Goal: Task Accomplishment & Management: Manage account settings

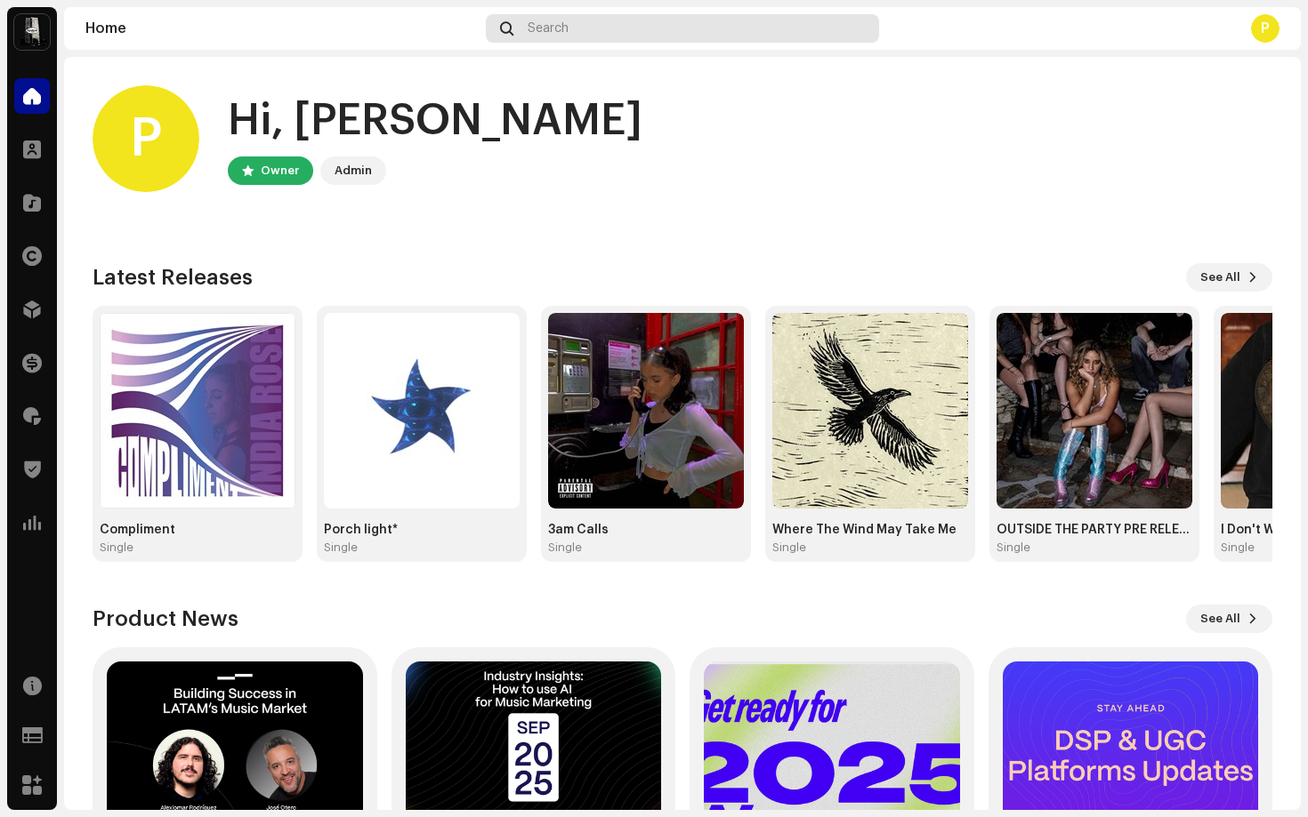
click at [530, 28] on span "Search" at bounding box center [547, 28] width 41 height 14
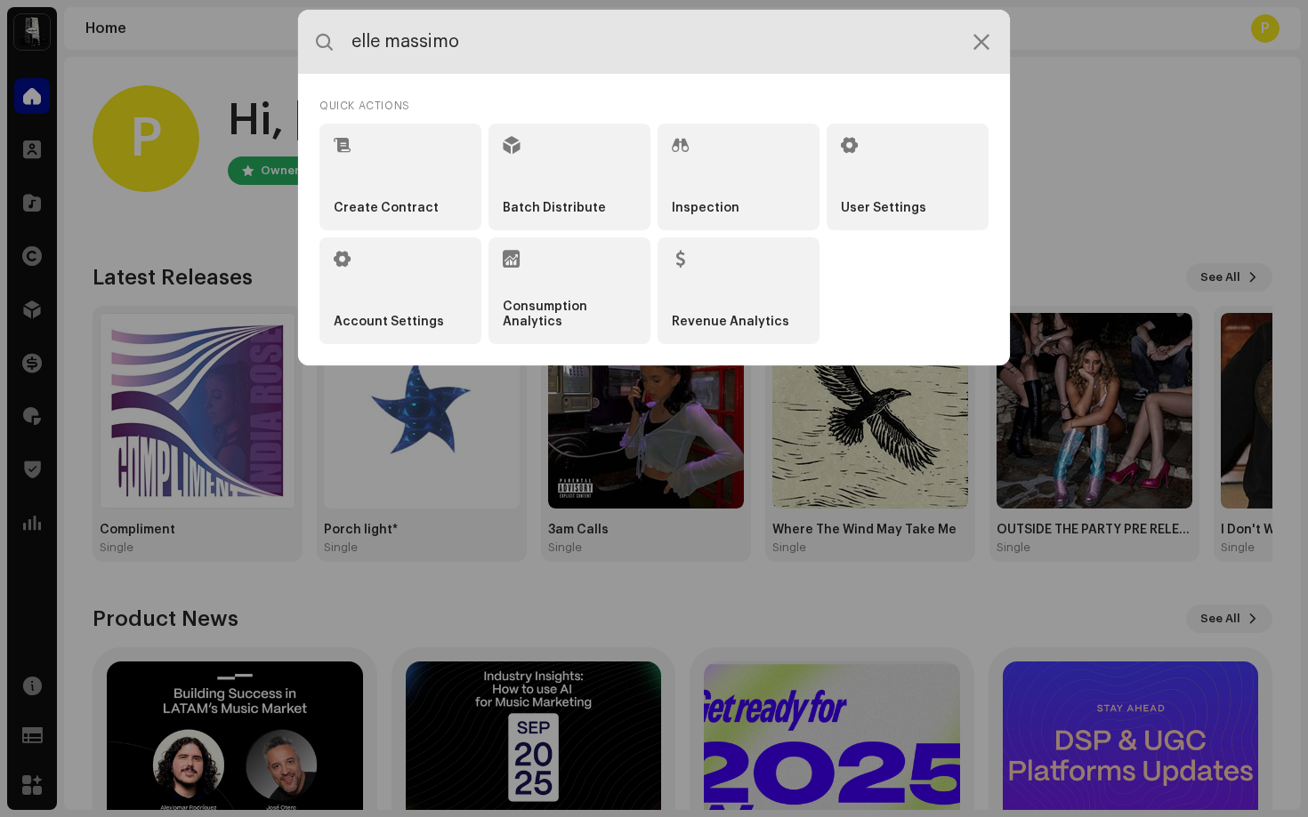
type input "elle massimo"
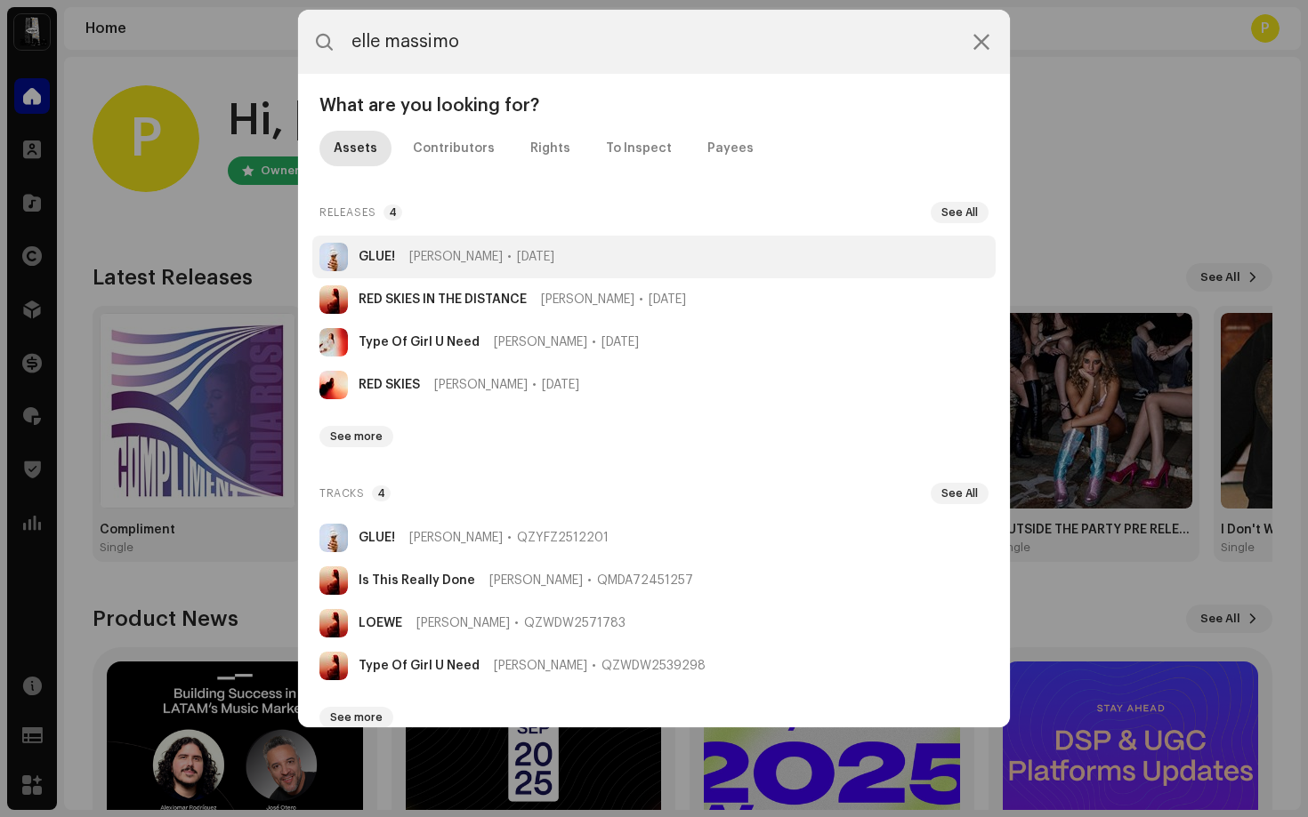
click at [390, 252] on strong "GLUE!" at bounding box center [376, 257] width 36 height 14
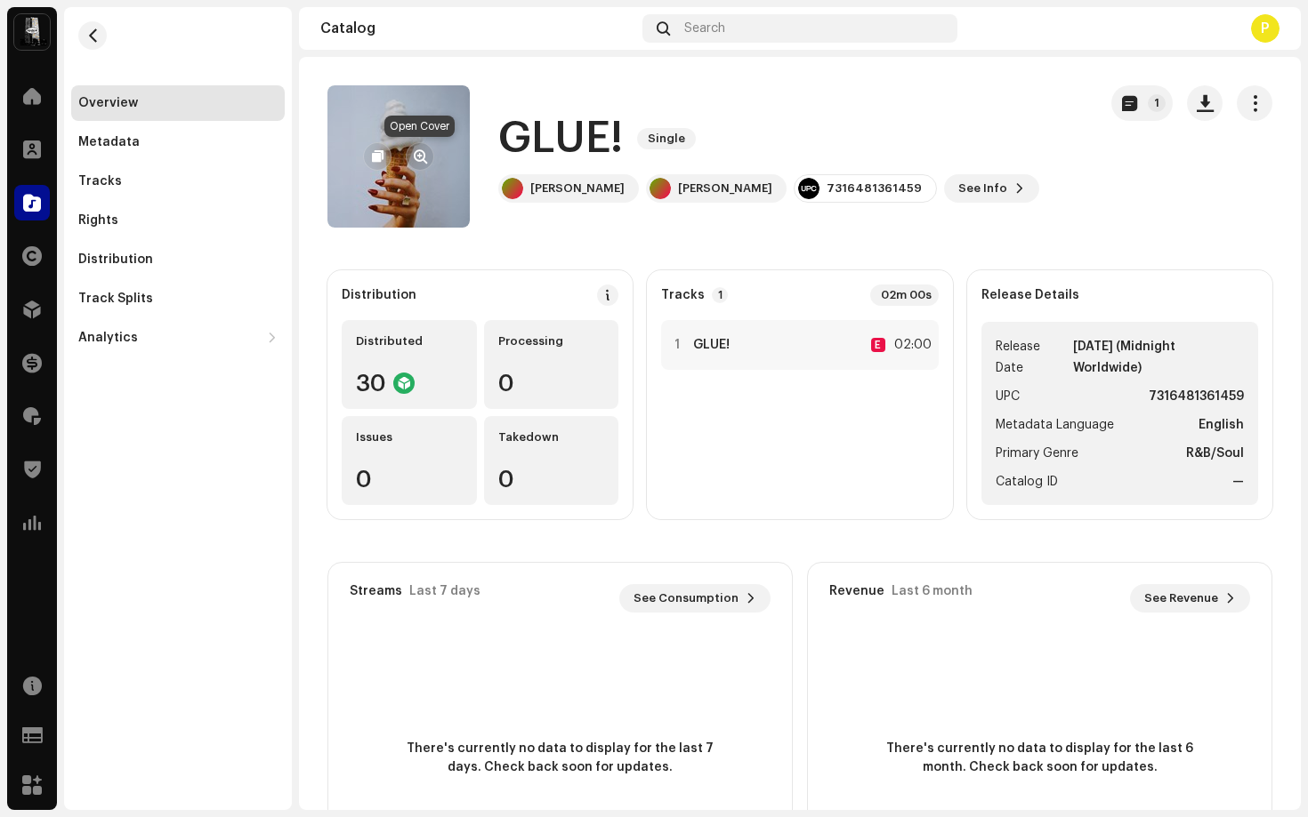
click at [414, 152] on span "button" at bounding box center [420, 156] width 13 height 14
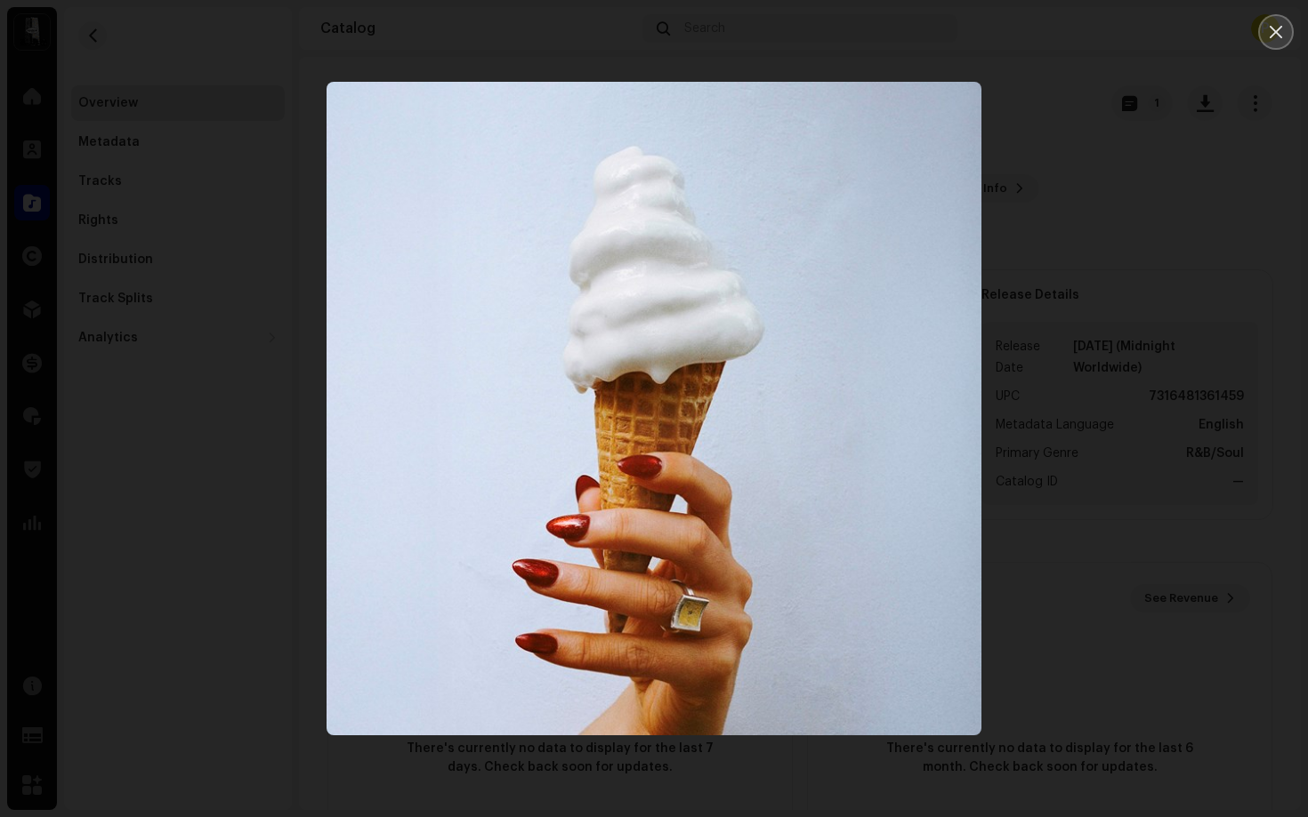
click at [1265, 41] on button "Close" at bounding box center [1276, 32] width 36 height 36
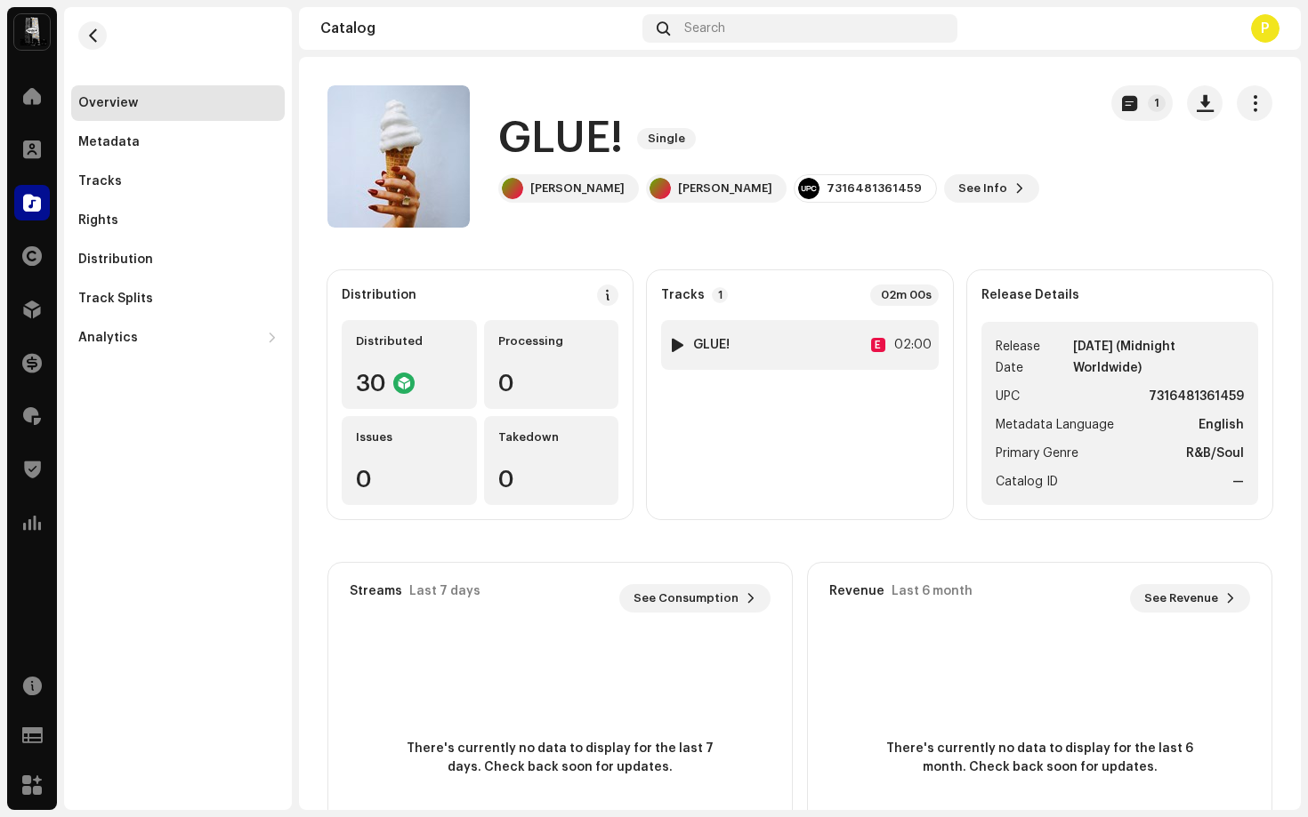
click at [784, 347] on div "1 GLUE! E 02:00" at bounding box center [799, 345] width 277 height 50
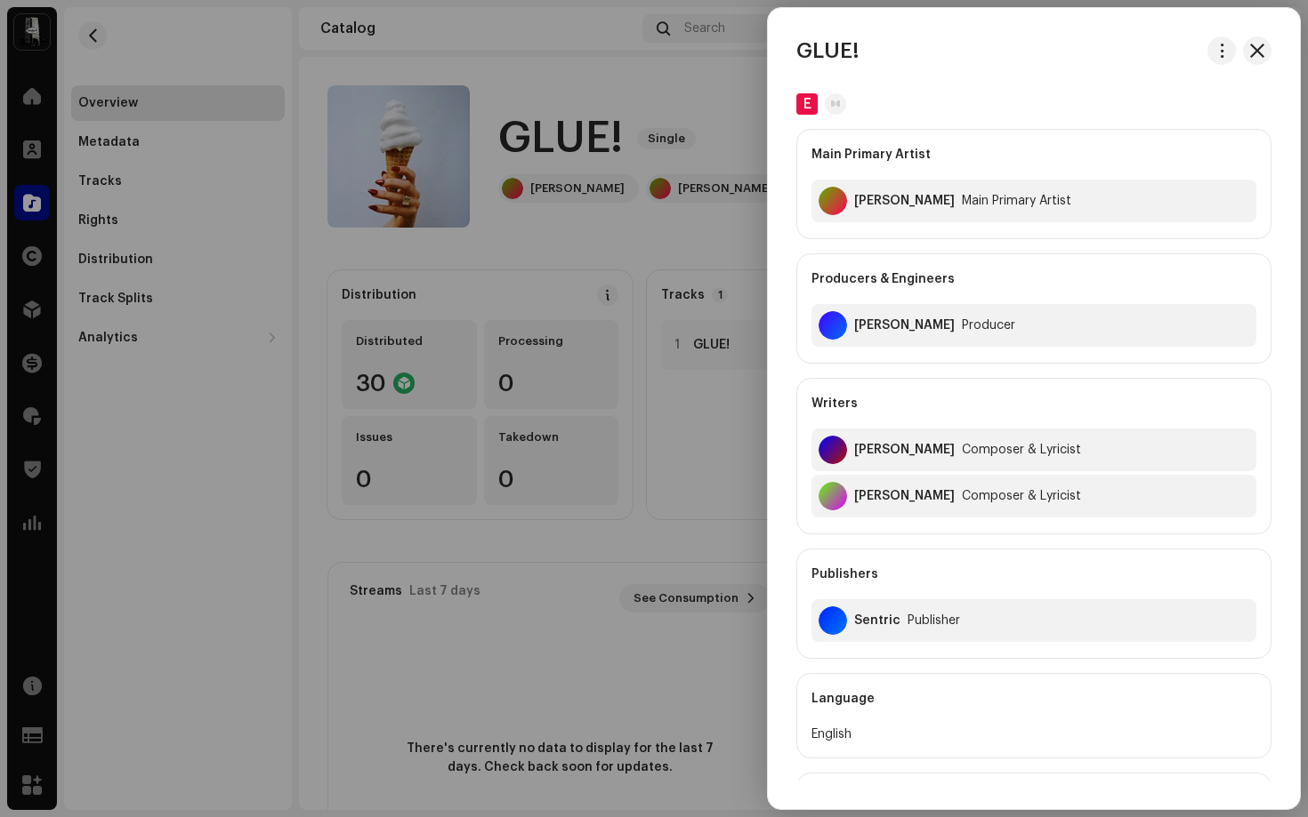
click at [1254, 31] on div "GLUE! E Main Primary Artist [PERSON_NAME] Primary Artist Producers & Engineers …" at bounding box center [1034, 408] width 532 height 801
click at [463, 221] on div at bounding box center [654, 408] width 1308 height 817
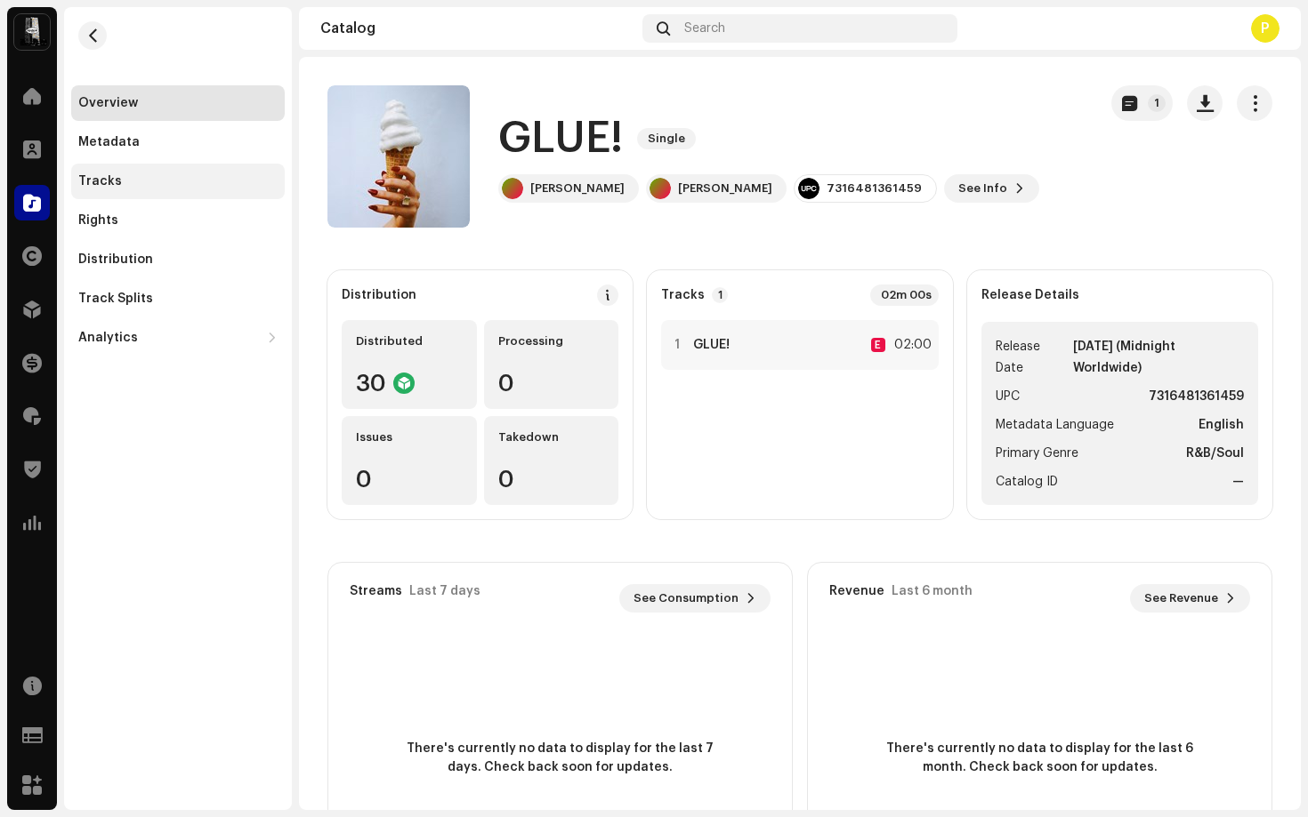
click at [213, 189] on div "Tracks" at bounding box center [177, 182] width 213 height 36
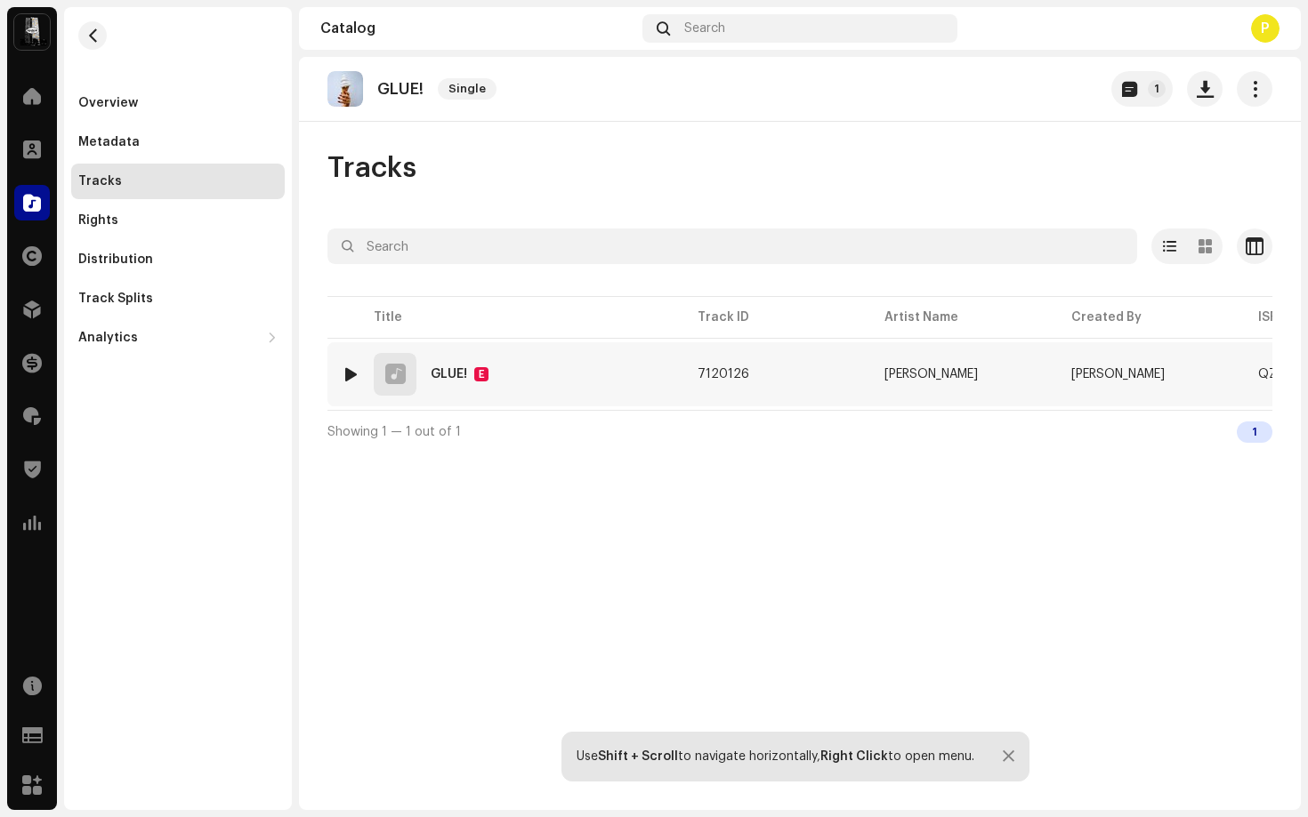
scroll to position [0, 747]
click at [1263, 372] on span "button" at bounding box center [1257, 374] width 13 height 14
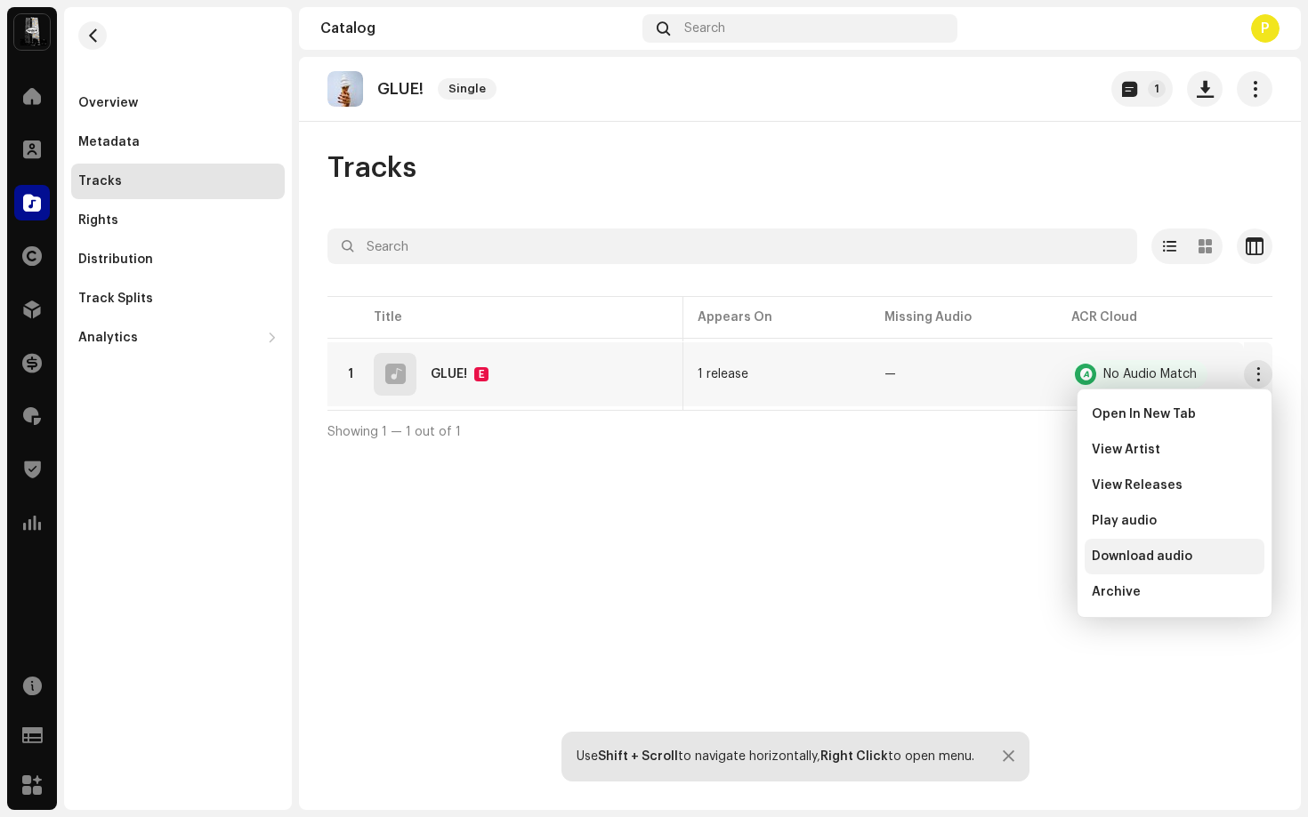
click at [1119, 562] on span "Download audio" at bounding box center [1141, 557] width 101 height 14
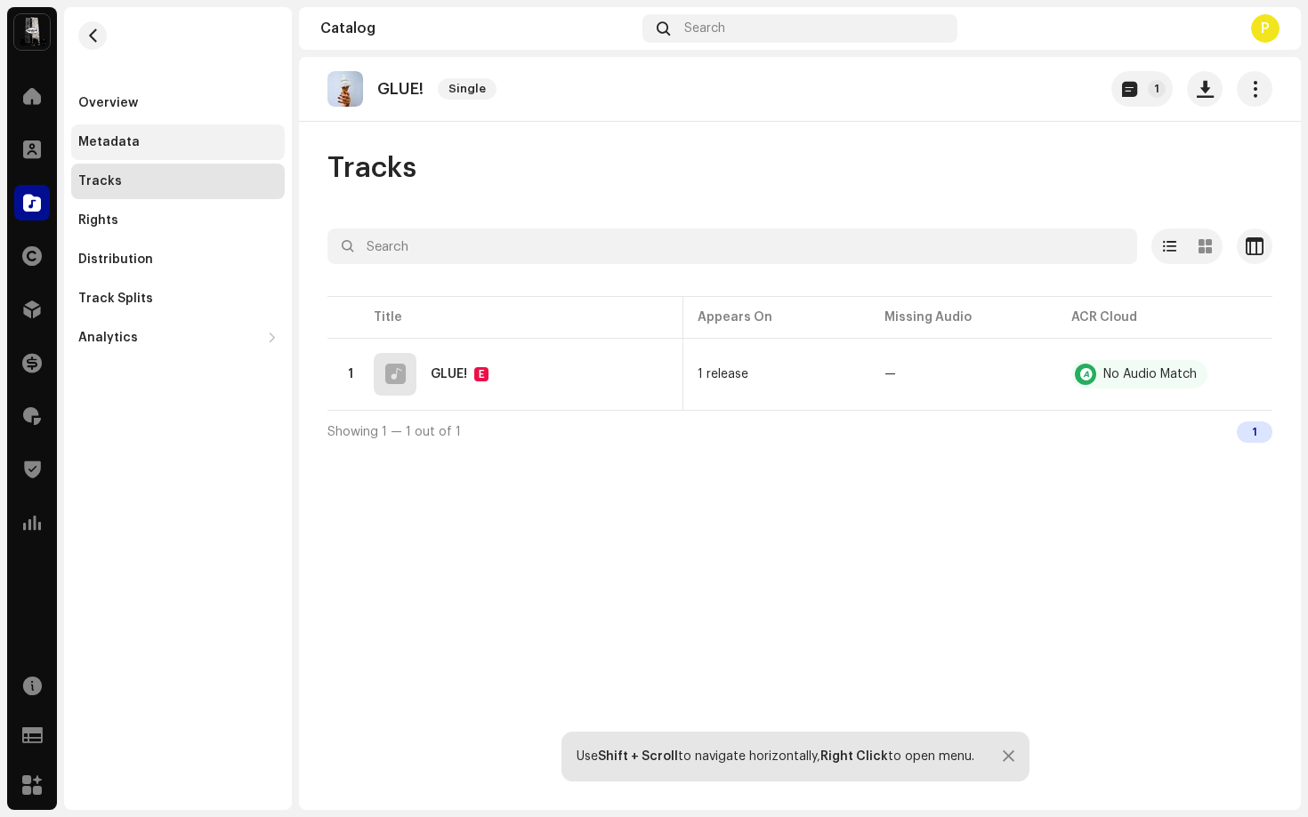
click at [148, 130] on div "Metadata" at bounding box center [177, 143] width 213 height 36
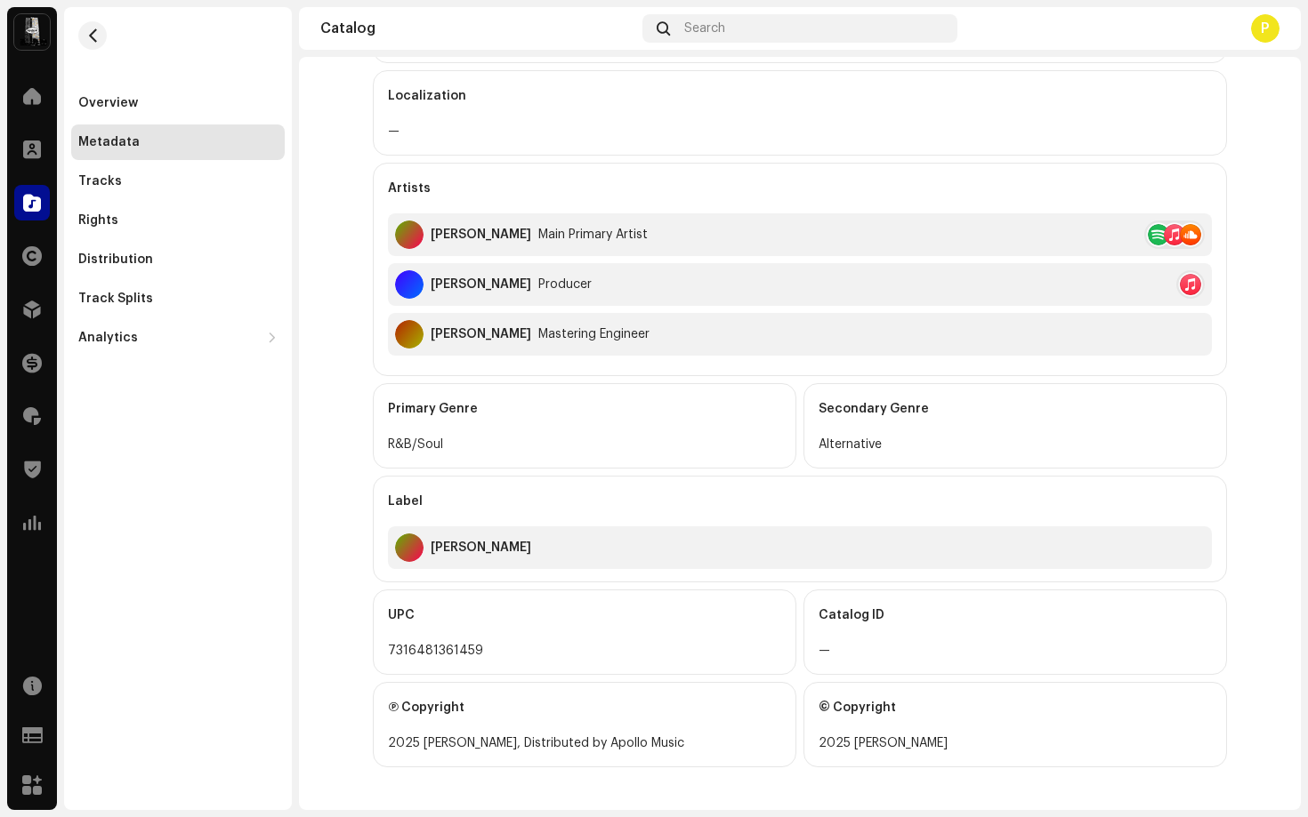
scroll to position [436, 0]
click at [497, 656] on div "7316481361459" at bounding box center [584, 650] width 393 height 21
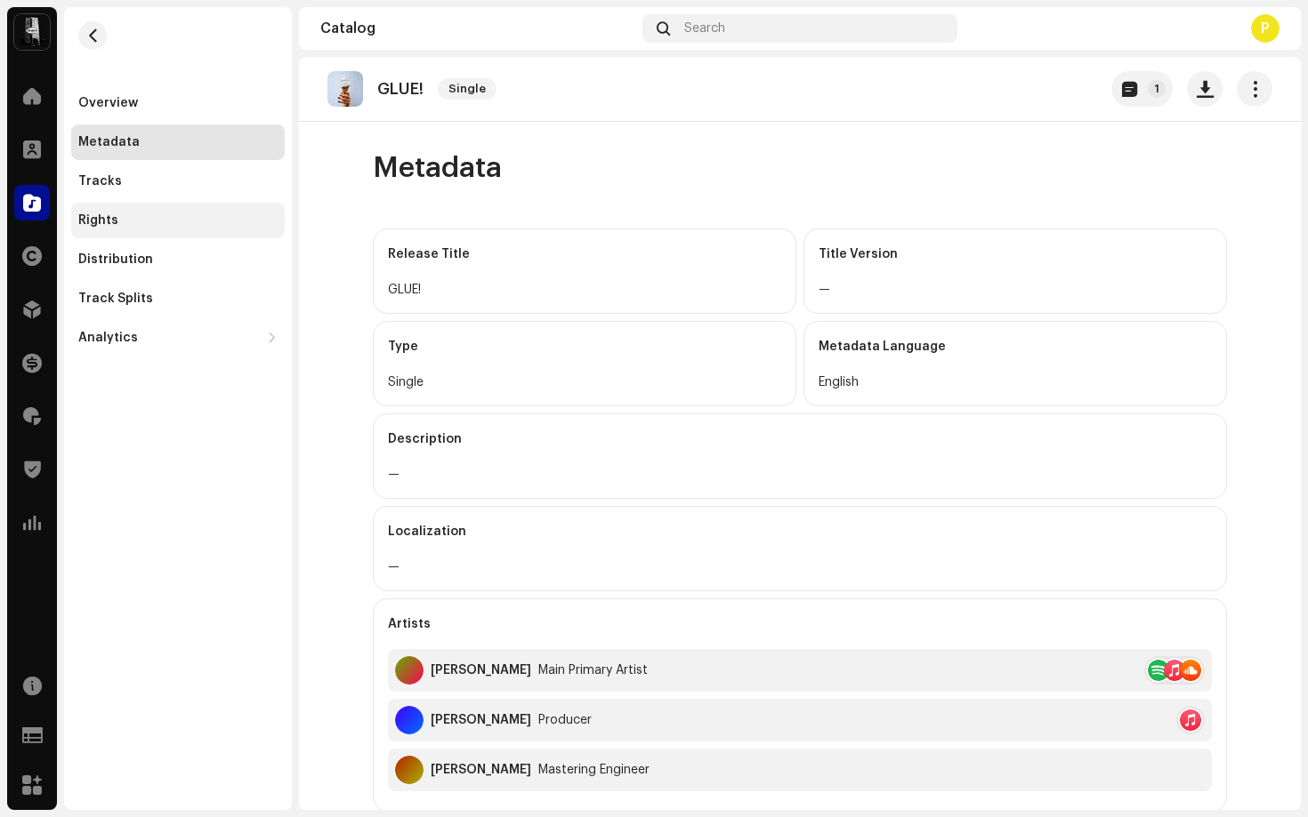
scroll to position [0, 0]
click at [133, 185] on div "Tracks" at bounding box center [177, 181] width 199 height 14
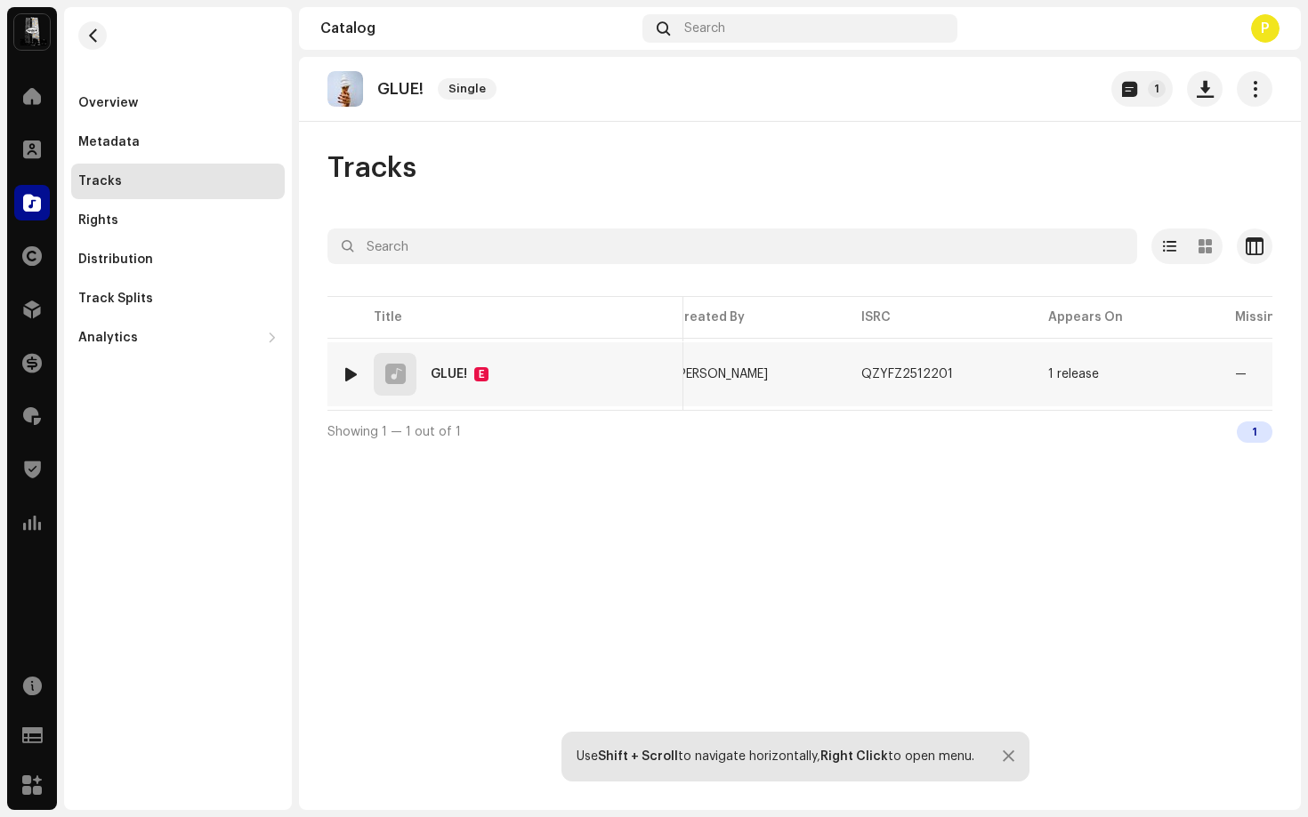
scroll to position [0, 398]
click at [964, 372] on span "button" at bounding box center [969, 374] width 11 height 14
click at [718, 391] on td "1 release" at bounding box center [776, 374] width 187 height 64
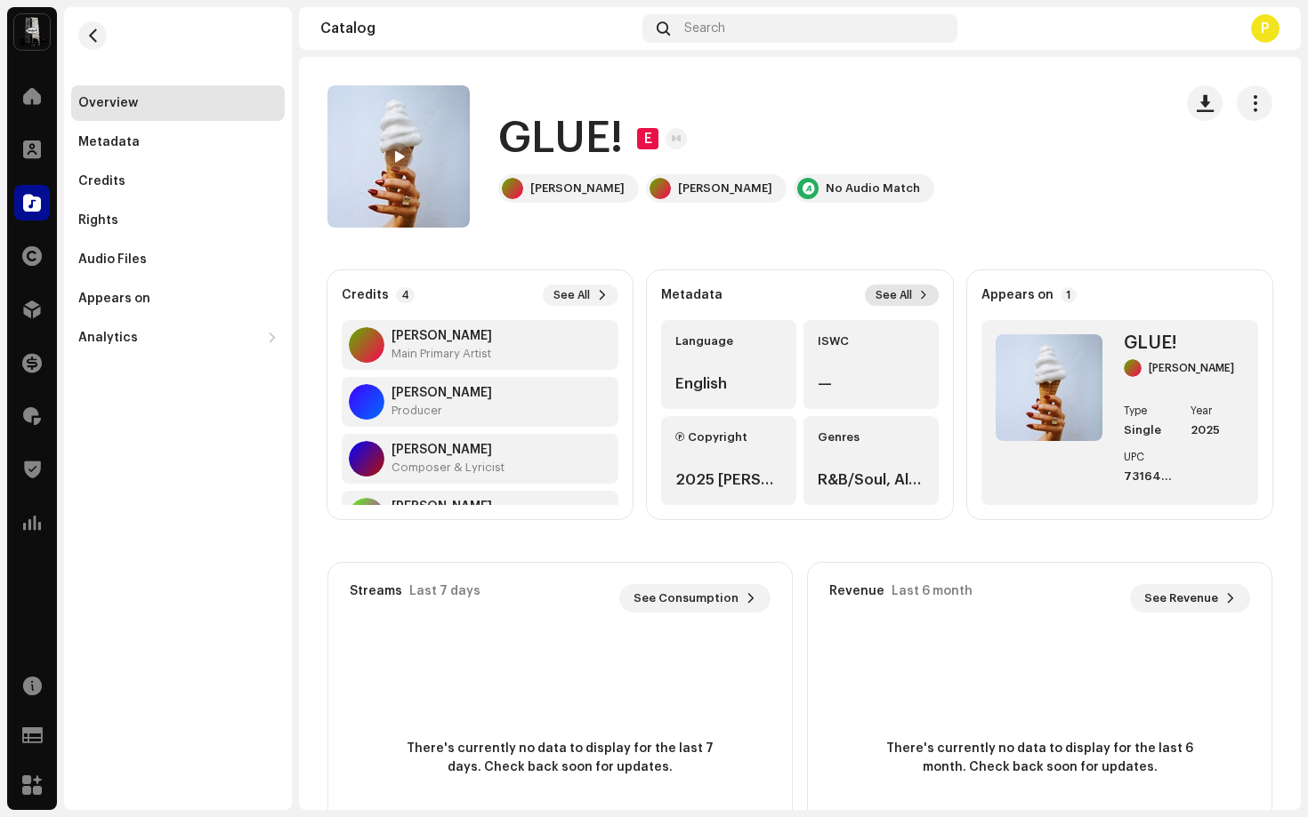
click at [895, 292] on span "See All" at bounding box center [893, 295] width 36 height 14
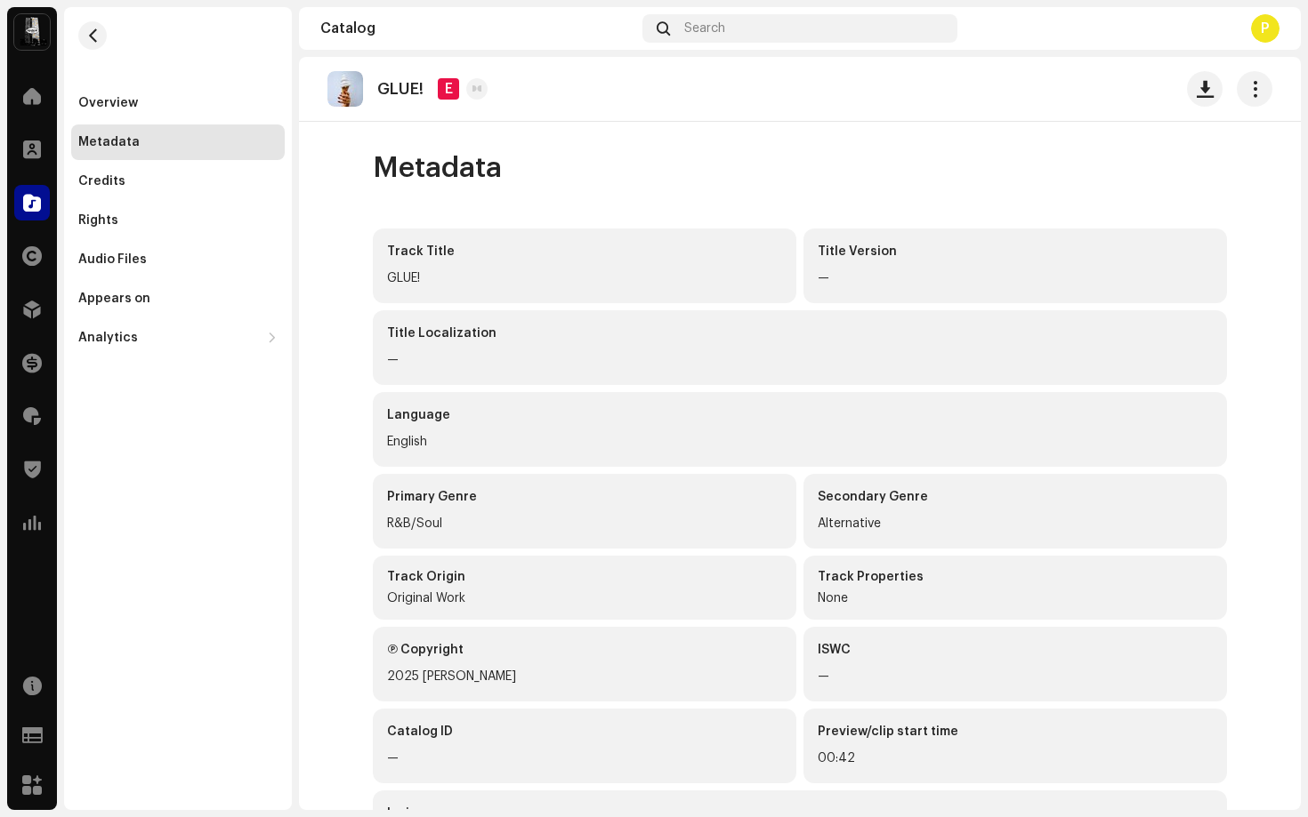
scroll to position [342, 0]
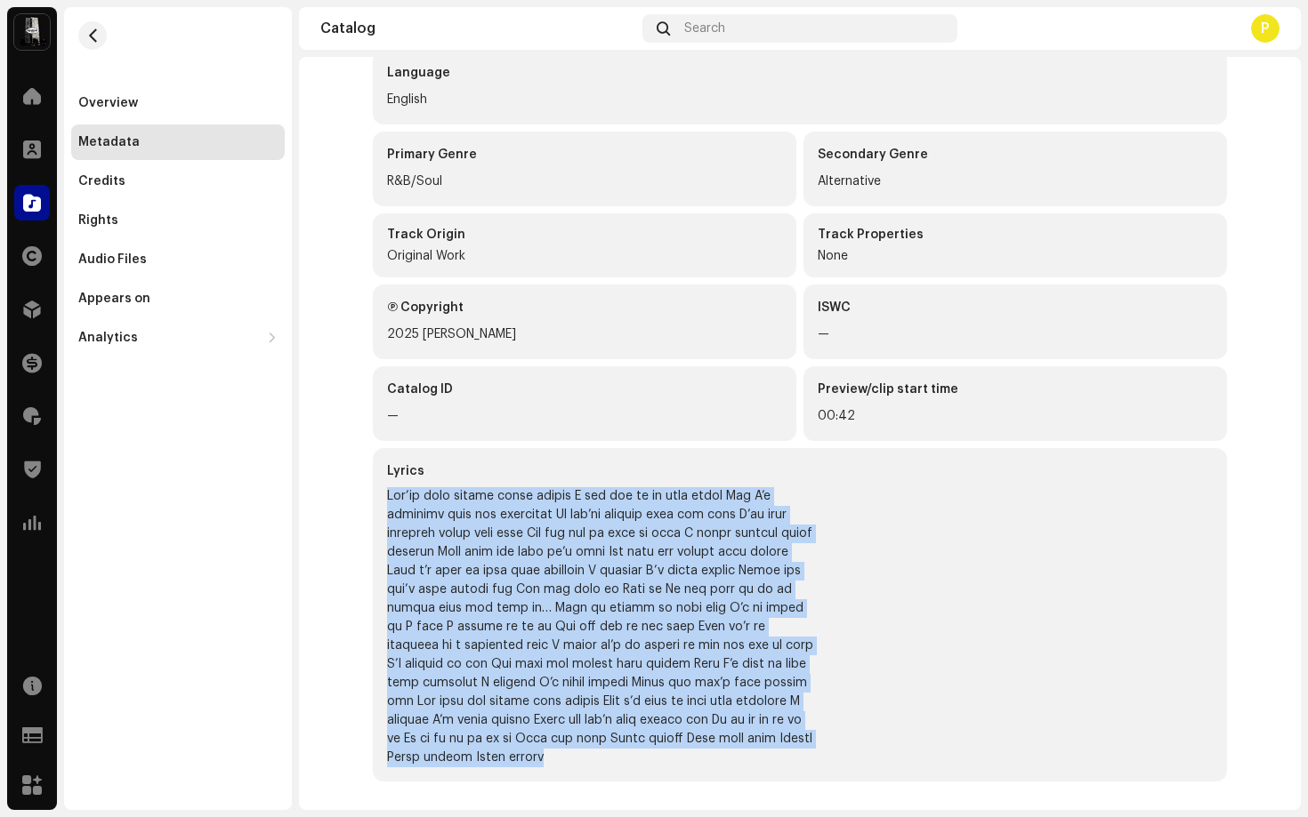
drag, startPoint x: 379, startPoint y: 490, endPoint x: 657, endPoint y: 817, distance: 429.0
click at [657, 817] on div "Apollo Distribution Home Clients Catalog Rights Distribution Finance Royalties …" at bounding box center [654, 408] width 1308 height 817
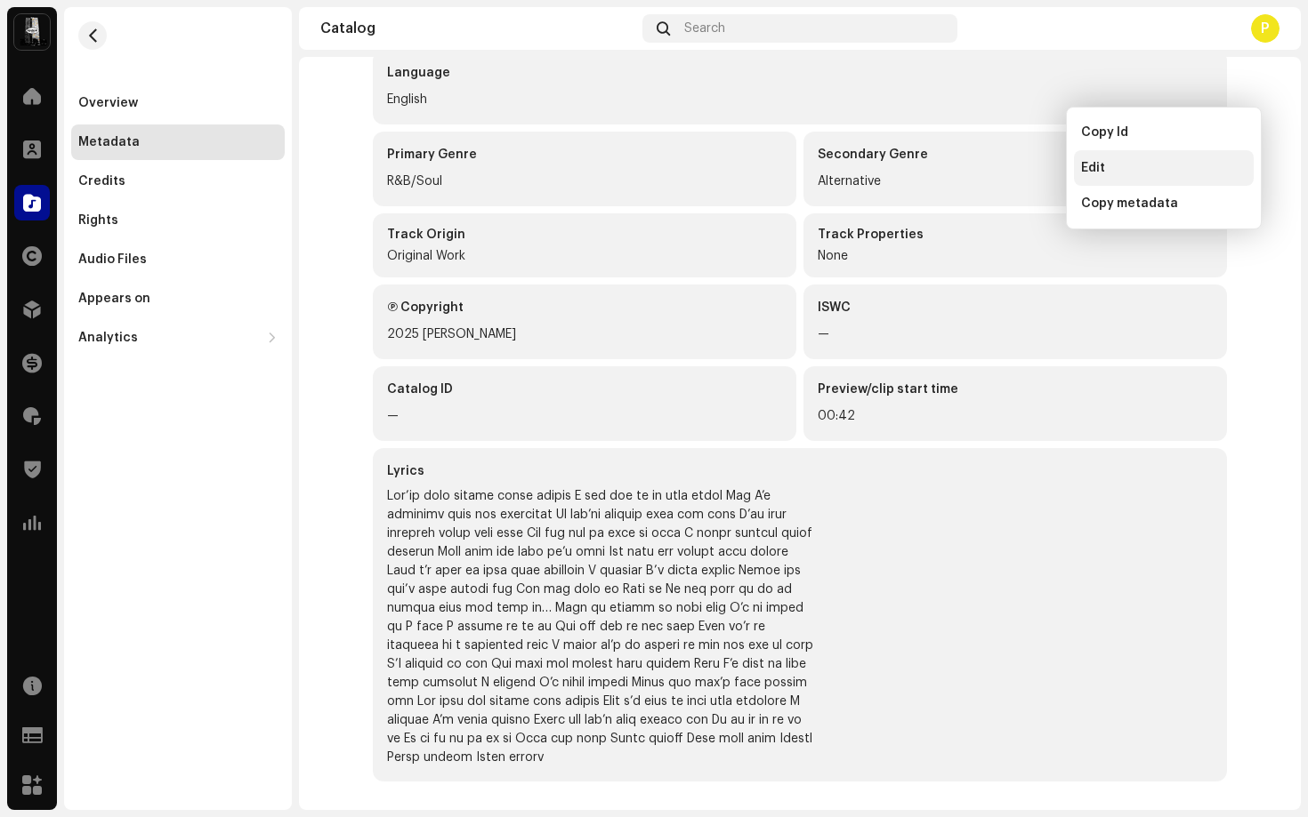
click at [1174, 156] on div "Edit" at bounding box center [1164, 168] width 180 height 36
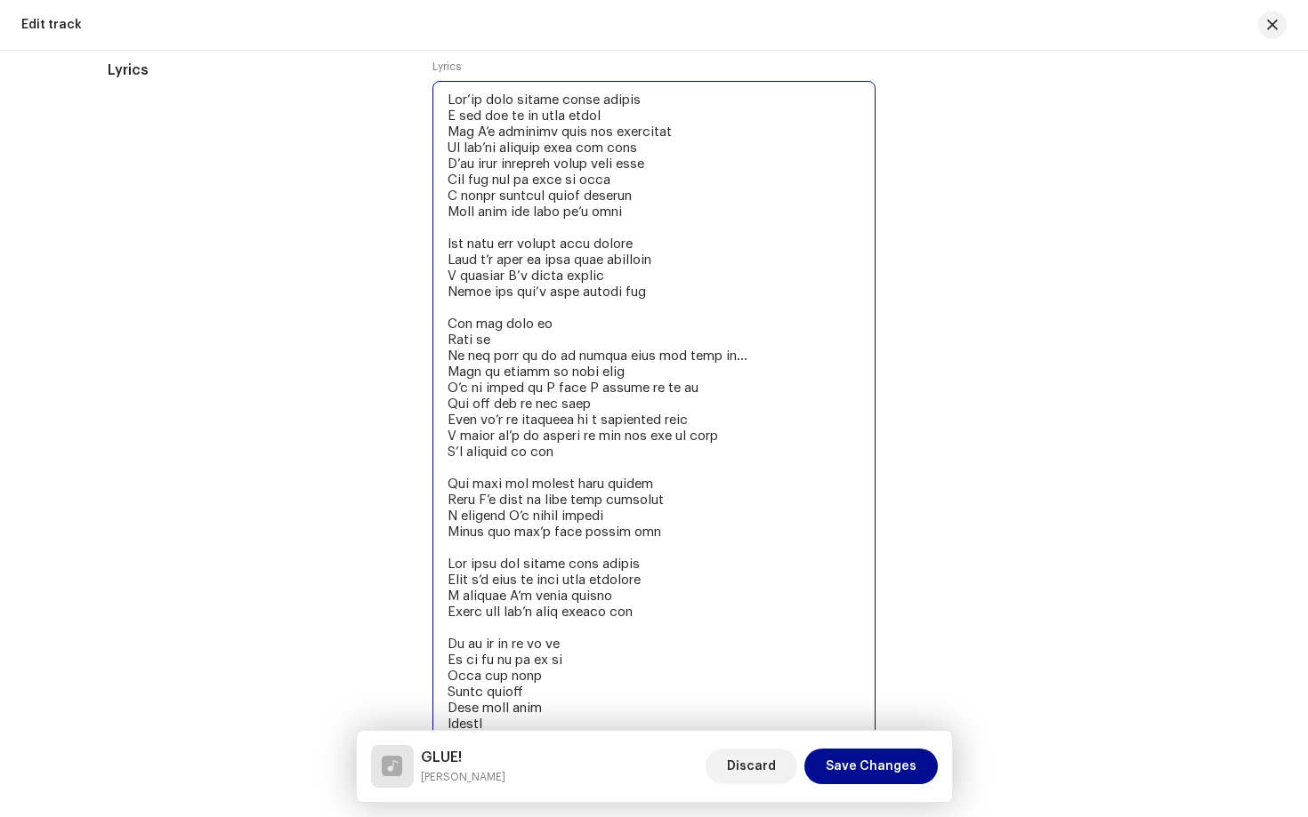
scroll to position [2958, 0]
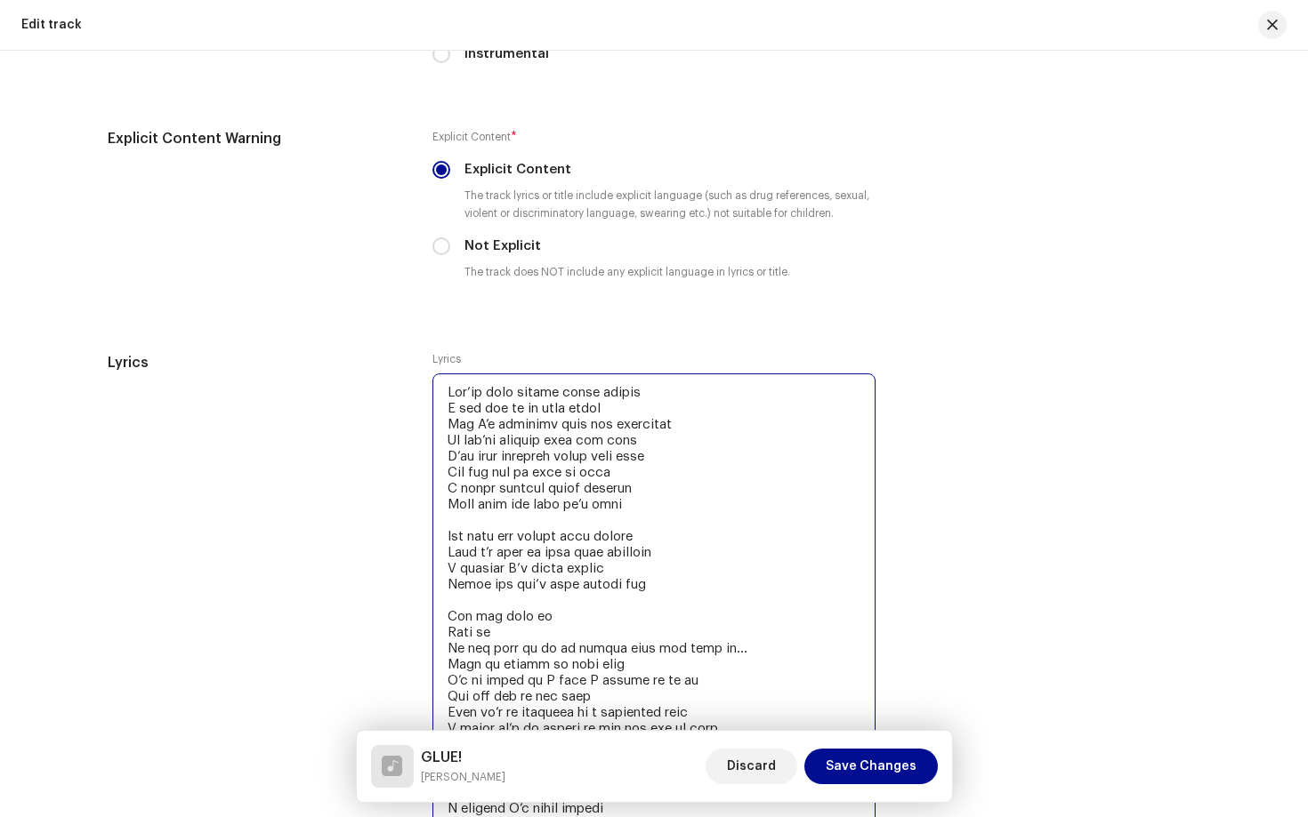
drag, startPoint x: 624, startPoint y: 574, endPoint x: 437, endPoint y: 380, distance: 269.9
click at [437, 380] on textarea at bounding box center [653, 721] width 443 height 694
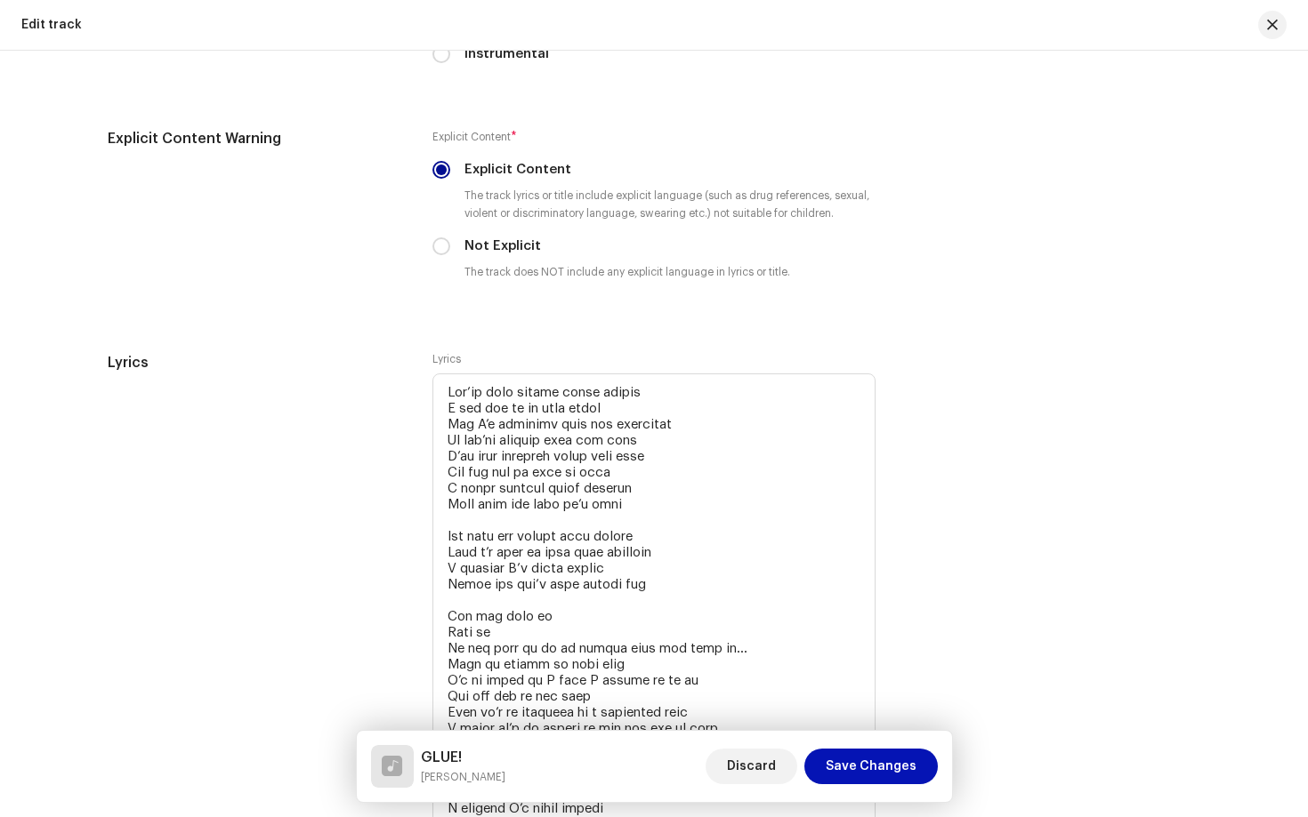
click at [865, 765] on span "Save Changes" at bounding box center [870, 767] width 91 height 36
